Goal: Check status: Check status

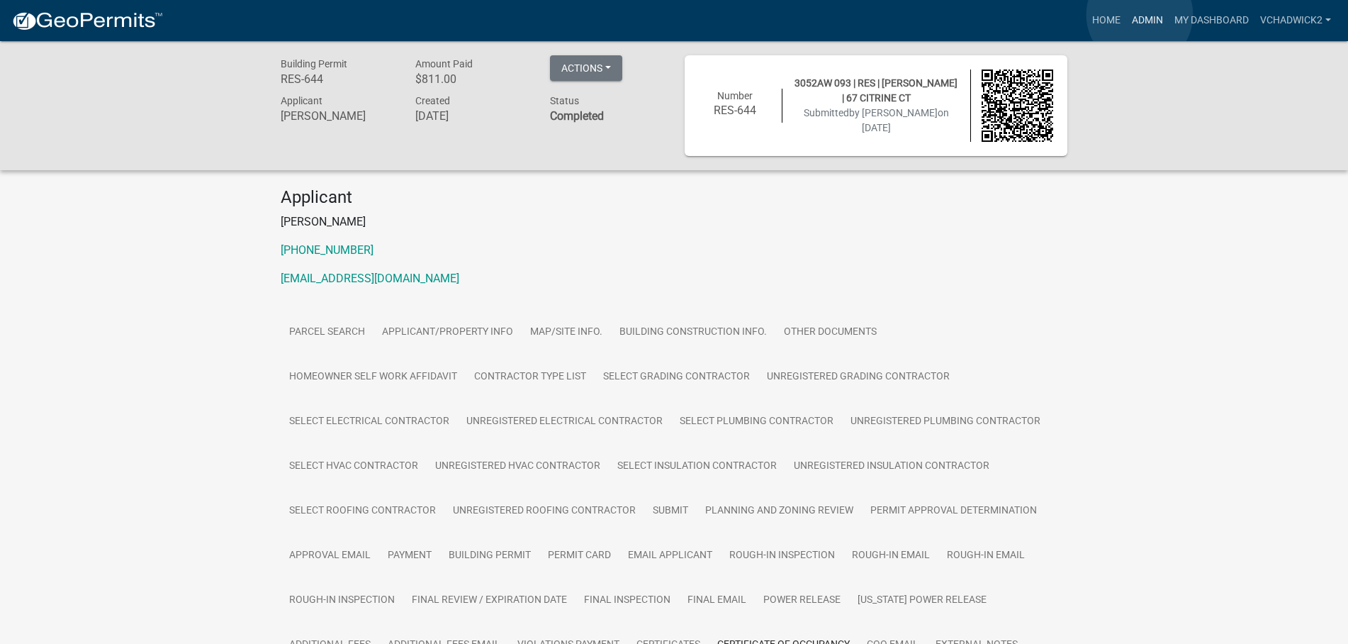
click at [1140, 15] on link "Admin" at bounding box center [1147, 20] width 43 height 27
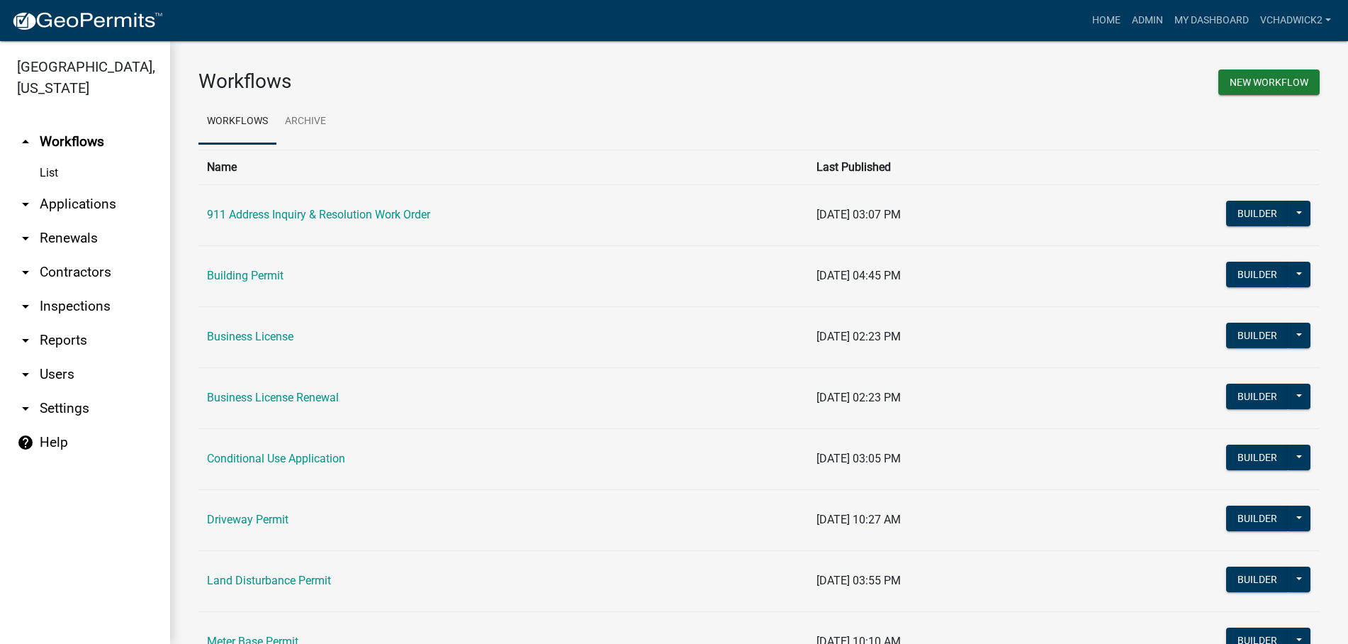
click at [54, 199] on link "arrow_drop_down Applications" at bounding box center [85, 204] width 170 height 34
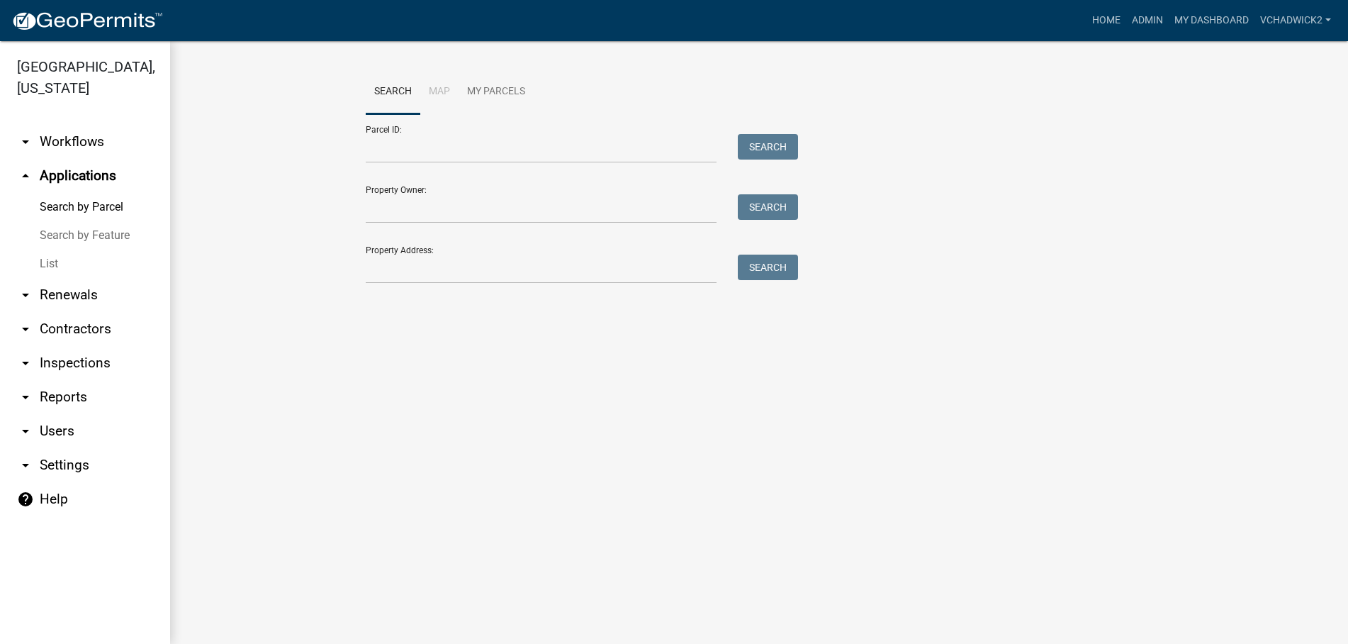
click at [48, 260] on link "List" at bounding box center [85, 264] width 170 height 28
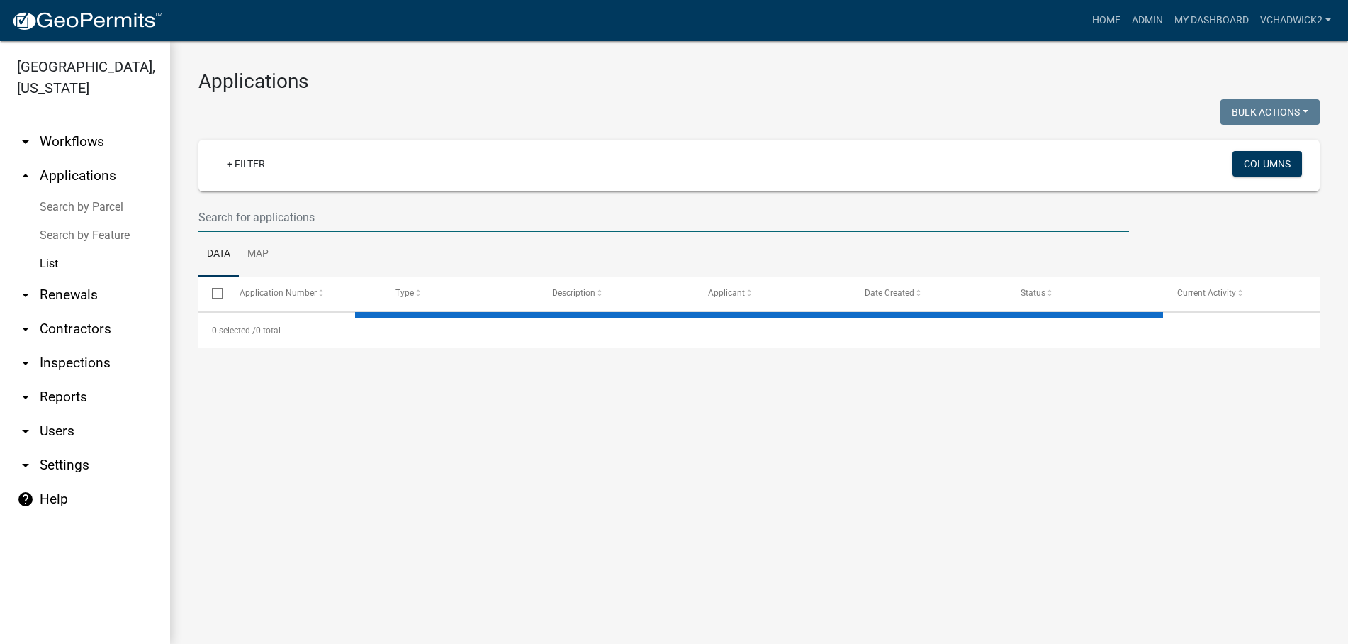
click at [272, 218] on input "text" at bounding box center [663, 217] width 931 height 29
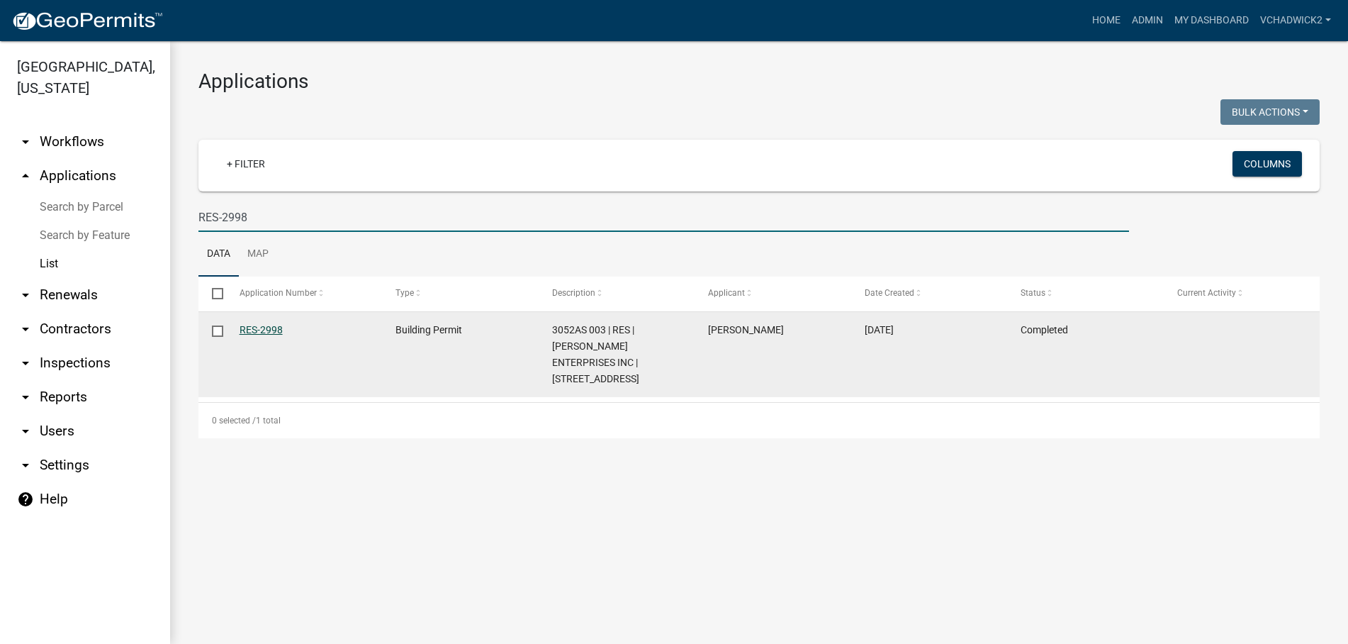
type input "RES-2998"
click at [264, 326] on link "RES-2998" at bounding box center [261, 329] width 43 height 11
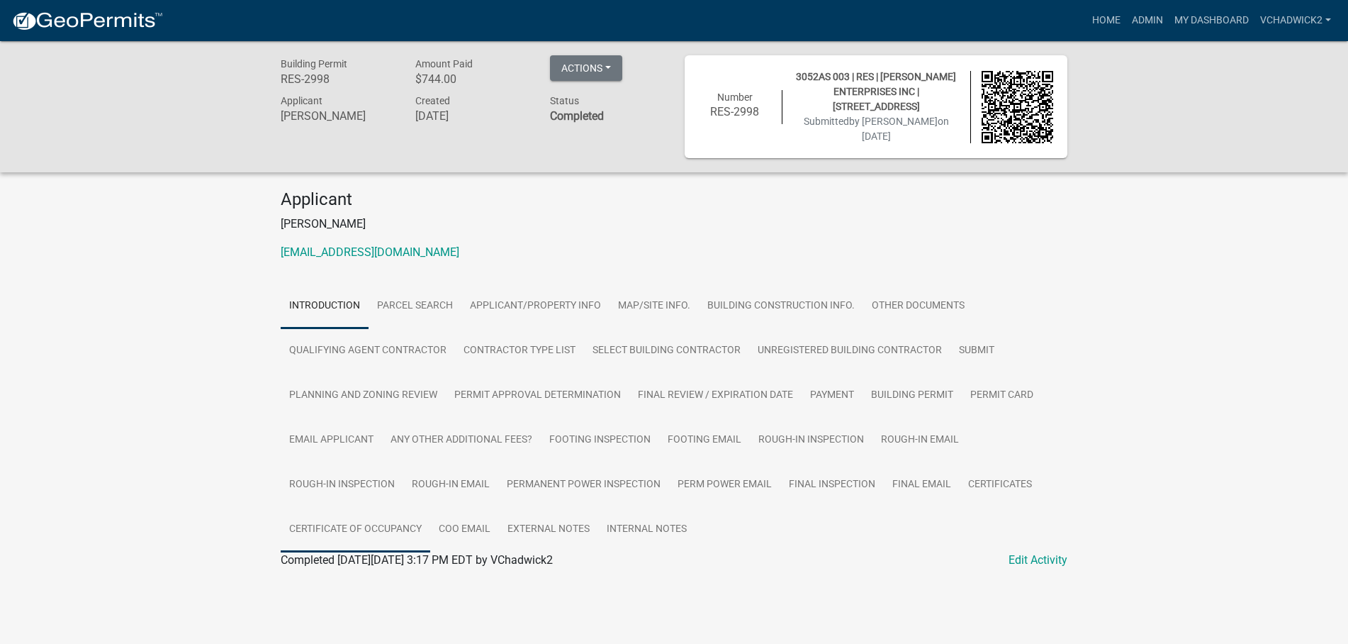
click at [340, 525] on link "Certificate of Occupancy" at bounding box center [356, 529] width 150 height 45
click at [328, 579] on link "Certificate of Occupancy" at bounding box center [342, 576] width 123 height 13
click at [376, 576] on link "Certificate of Occupancy" at bounding box center [342, 576] width 123 height 13
click at [1151, 18] on link "Admin" at bounding box center [1147, 20] width 43 height 27
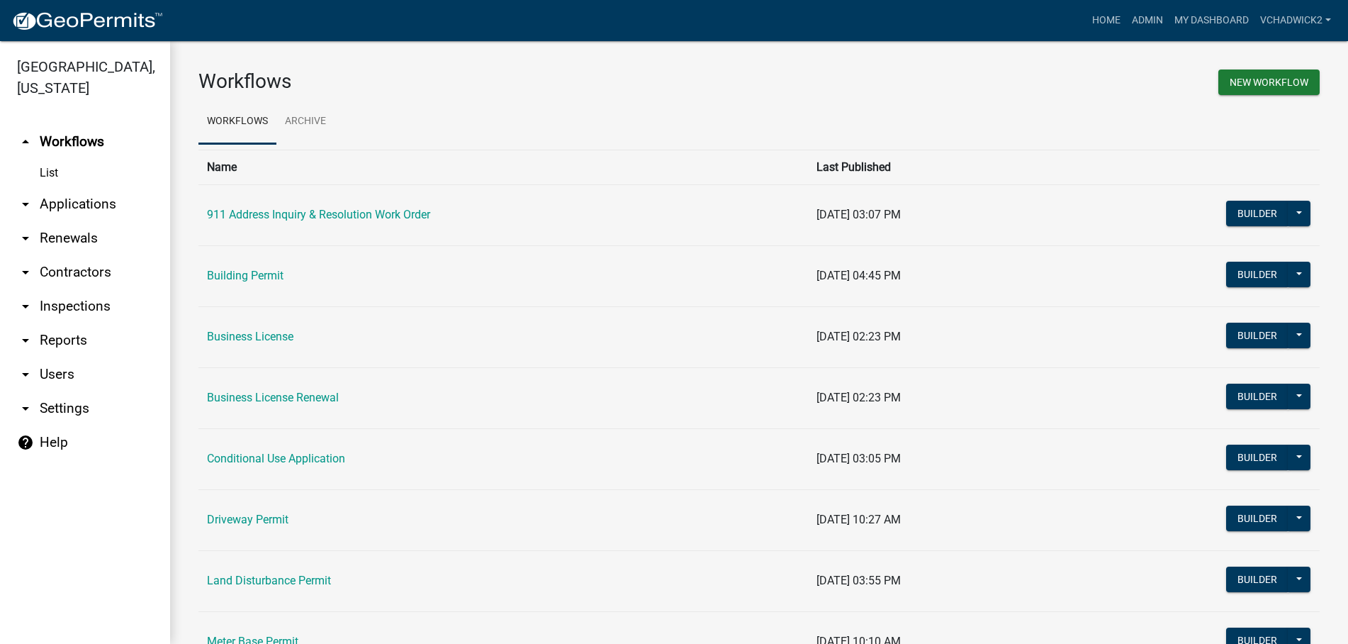
drag, startPoint x: 69, startPoint y: 205, endPoint x: 51, endPoint y: 250, distance: 48.3
click at [67, 205] on link "arrow_drop_down Applications" at bounding box center [85, 204] width 170 height 34
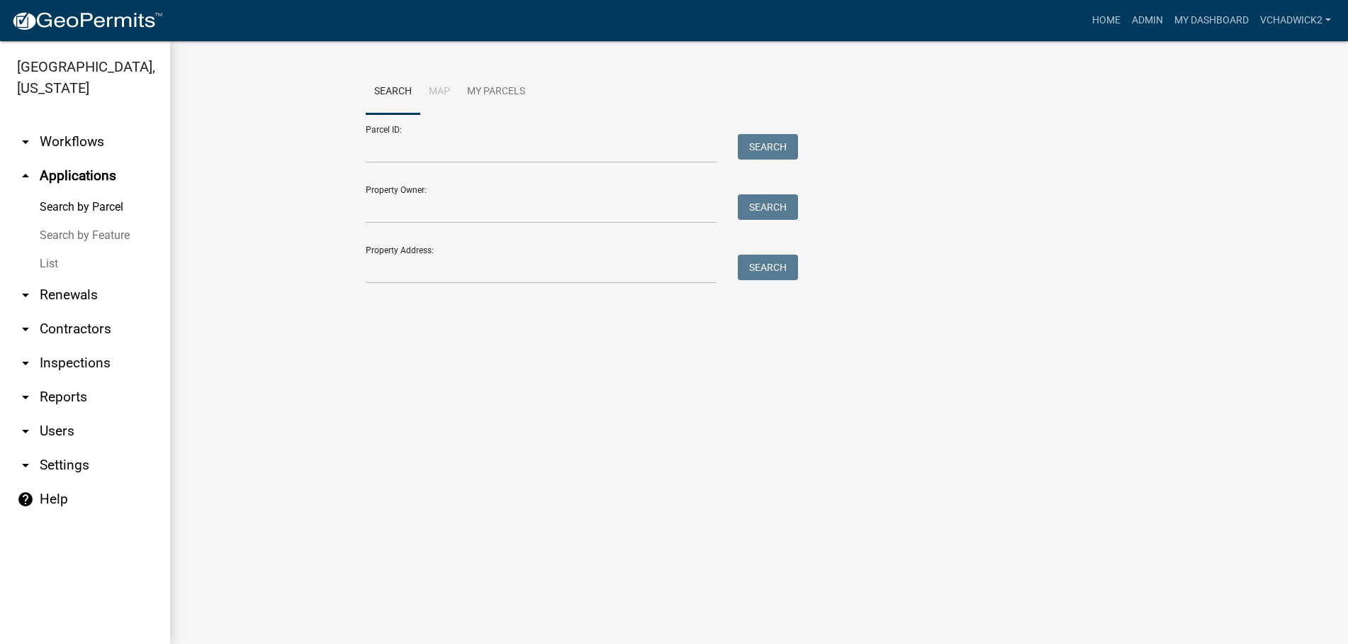
drag, startPoint x: 55, startPoint y: 266, endPoint x: 179, endPoint y: 248, distance: 124.6
click at [56, 266] on link "List" at bounding box center [85, 264] width 170 height 28
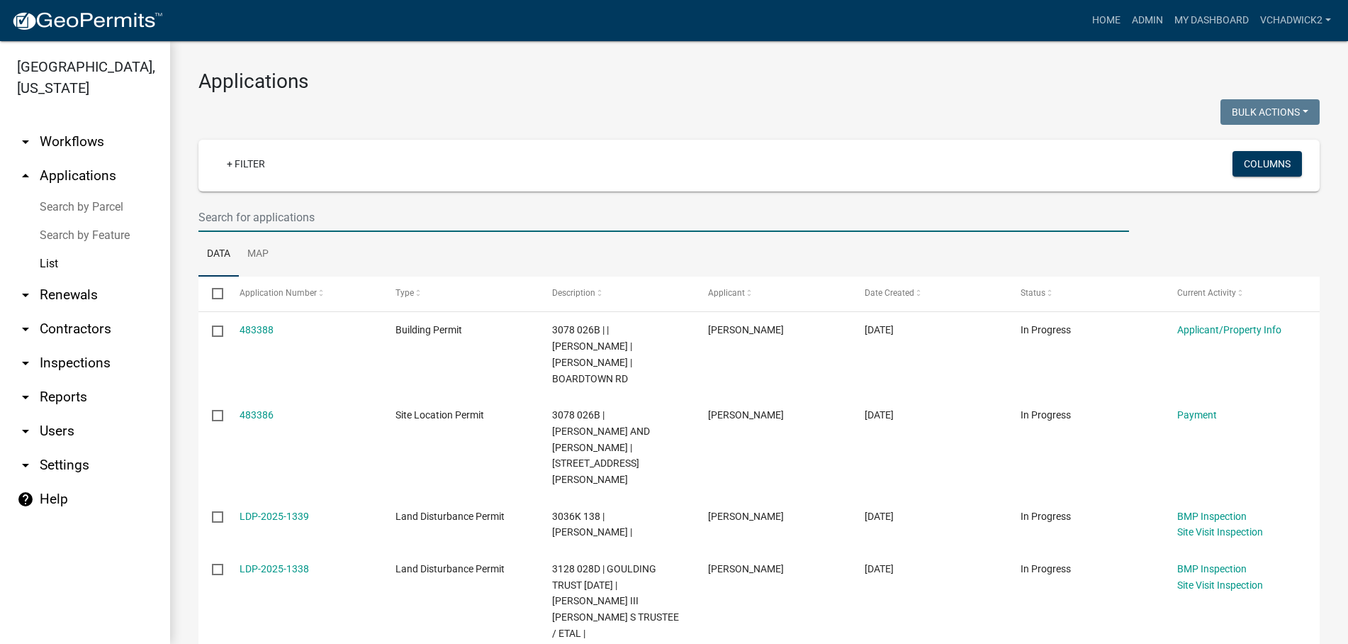
click at [370, 223] on input "text" at bounding box center [663, 217] width 931 height 29
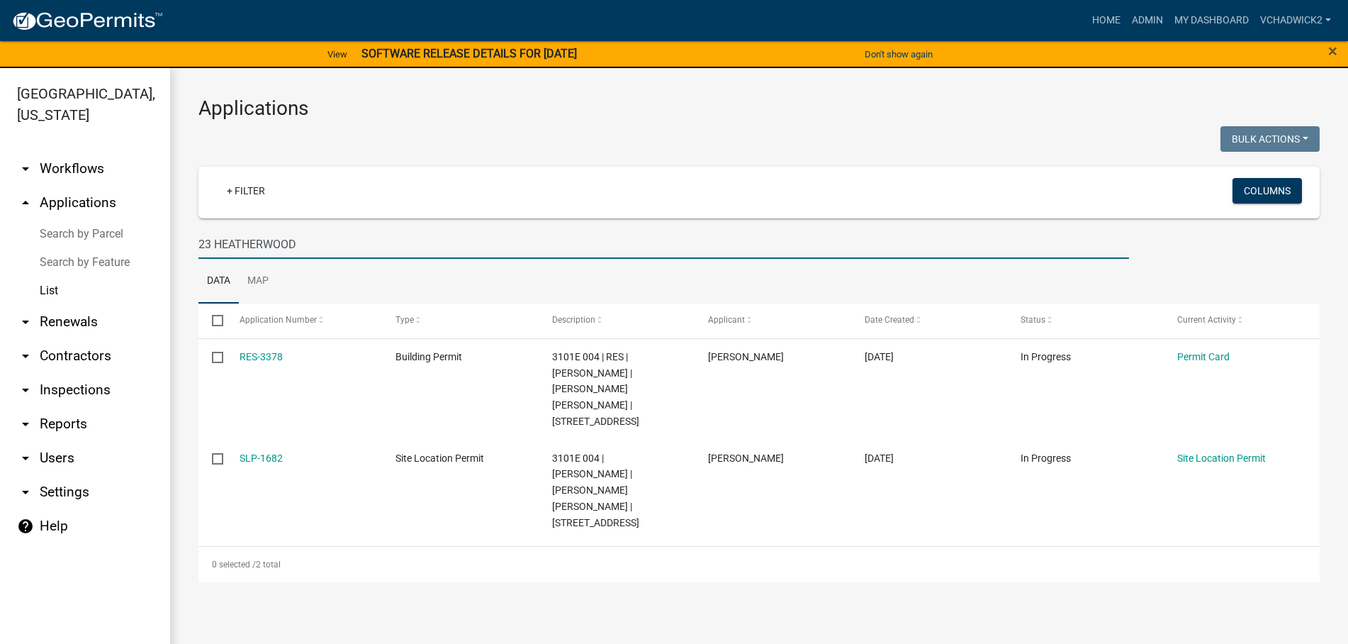
type input "23 HEATHERWOOD"
drag, startPoint x: 317, startPoint y: 239, endPoint x: 59, endPoint y: 237, distance: 258.1
click at [198, 237] on input "23 HEATHERWOOD" at bounding box center [663, 244] width 931 height 29
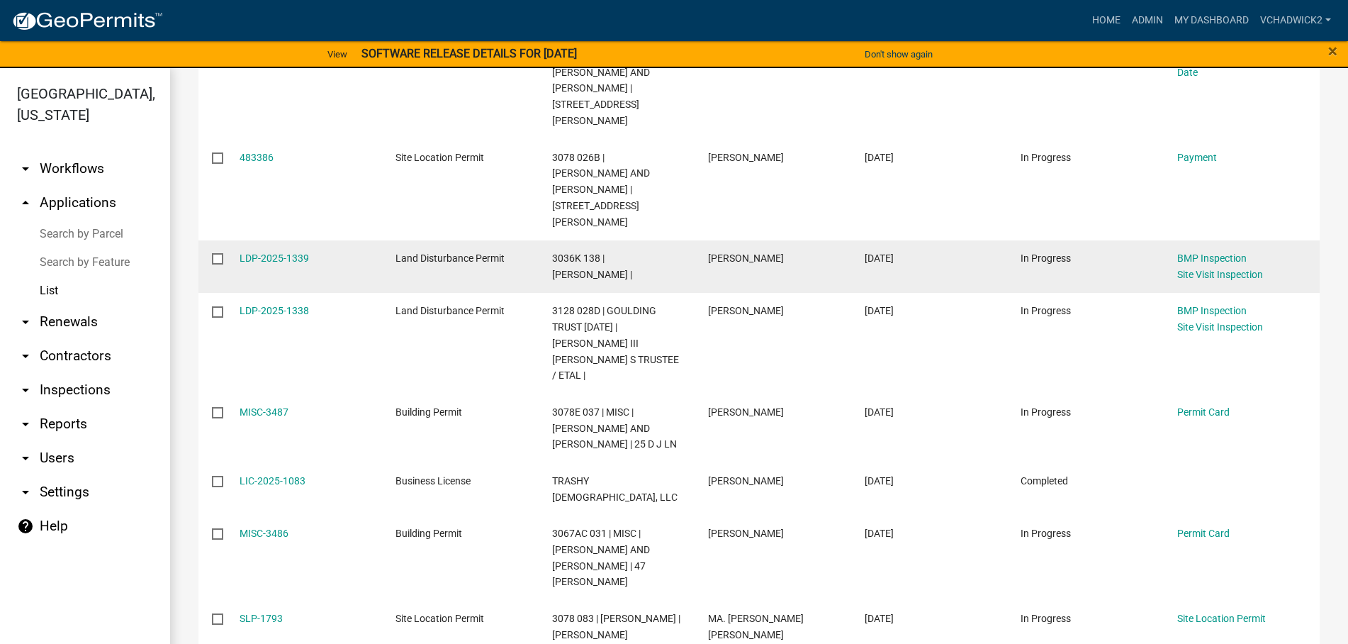
scroll to position [323, 0]
